Goal: Information Seeking & Learning: Learn about a topic

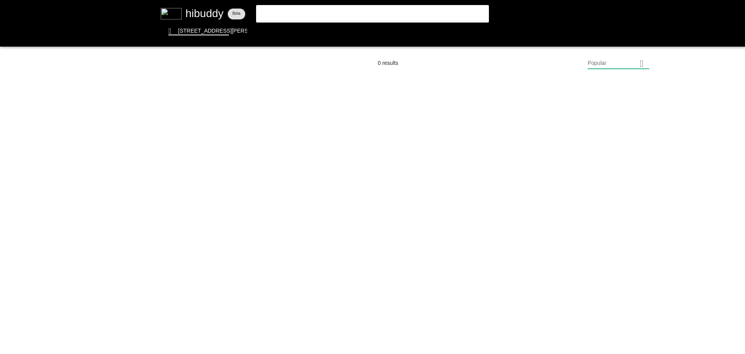
click at [386, 9] on flt-glass-pane at bounding box center [372, 177] width 745 height 354
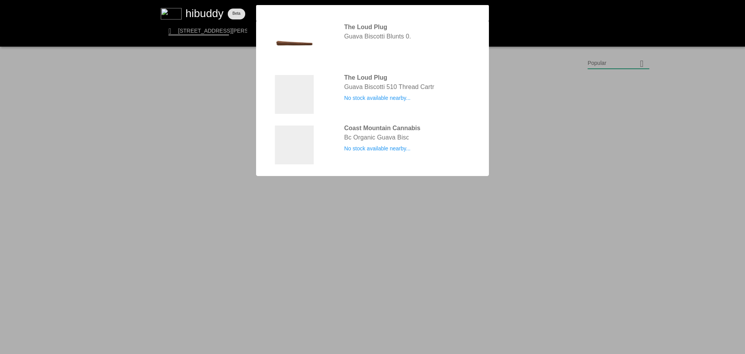
type input "guava bis"
click at [576, 126] on flt-glass-pane at bounding box center [372, 177] width 745 height 354
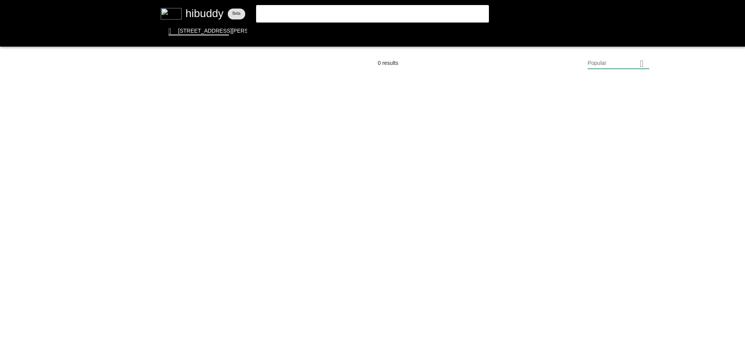
click at [388, 13] on flt-glass-pane at bounding box center [372, 177] width 745 height 354
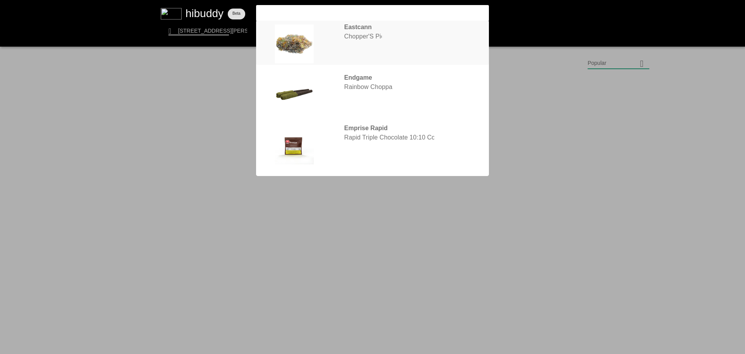
type input "[PERSON_NAME]"
click at [386, 36] on flt-glass-pane at bounding box center [372, 177] width 745 height 354
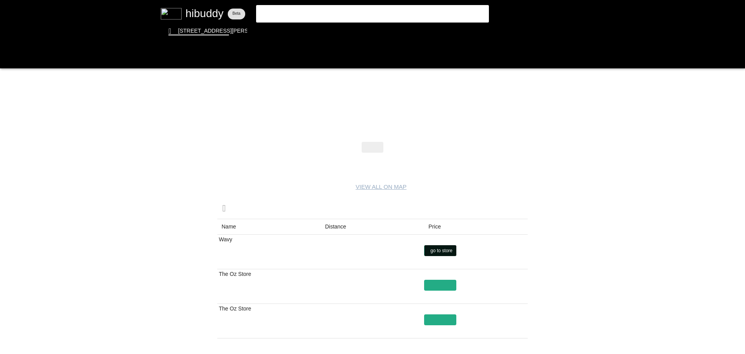
click at [443, 248] on flt-glass-pane at bounding box center [372, 177] width 745 height 354
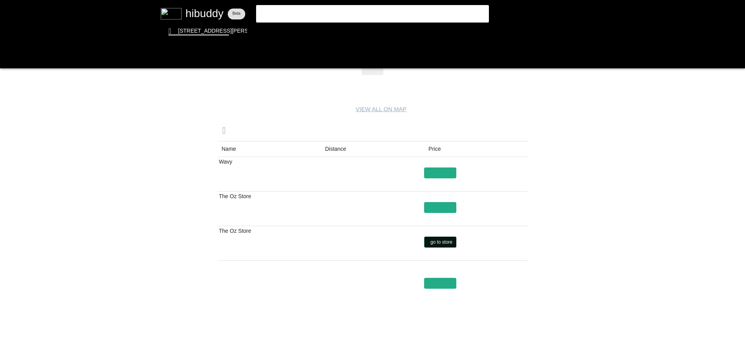
click at [442, 237] on flt-glass-pane at bounding box center [372, 177] width 745 height 354
click at [432, 203] on flt-glass-pane at bounding box center [372, 177] width 745 height 354
